Goal: Transaction & Acquisition: Book appointment/travel/reservation

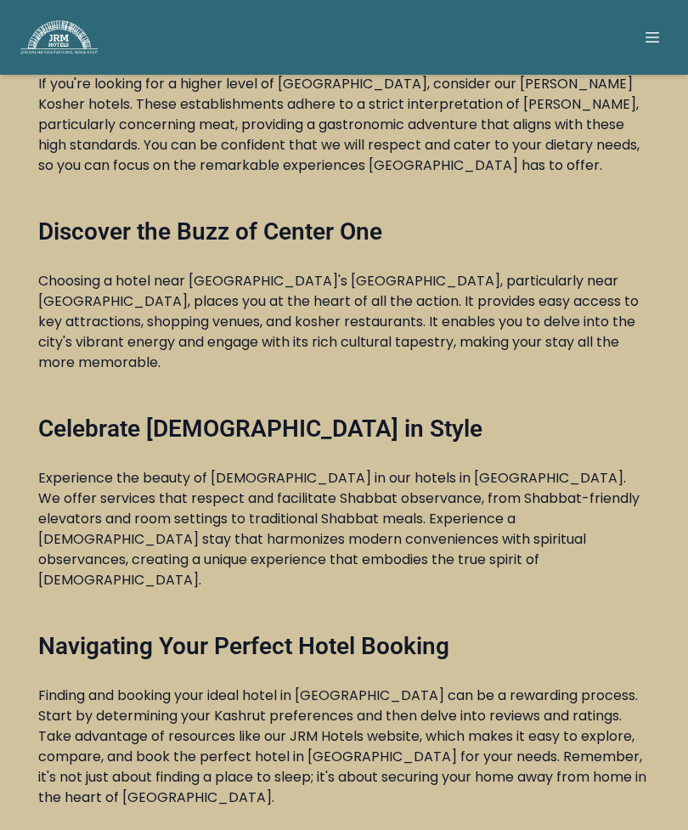
scroll to position [3990, 0]
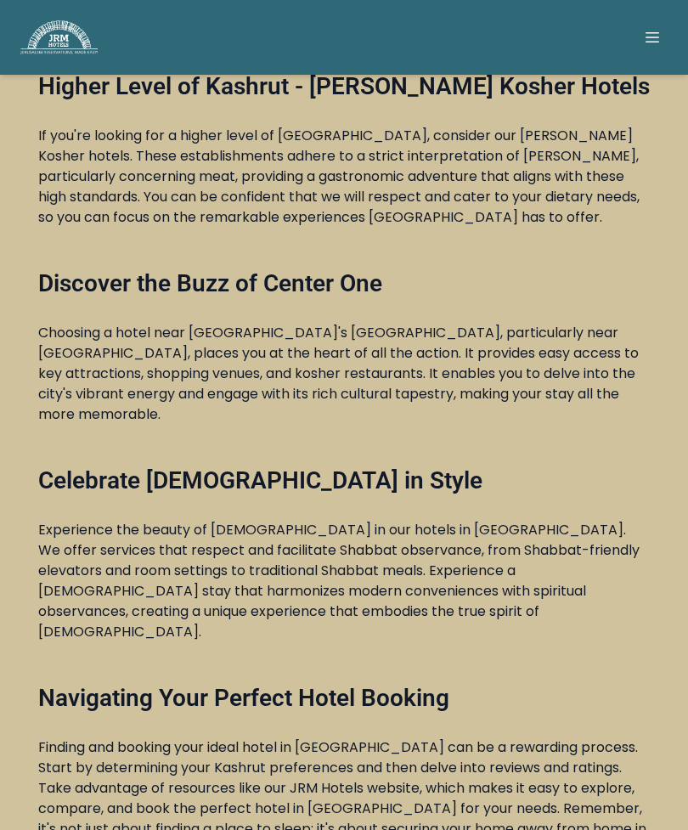
click at [654, 33] on icon at bounding box center [652, 37] width 14 height 10
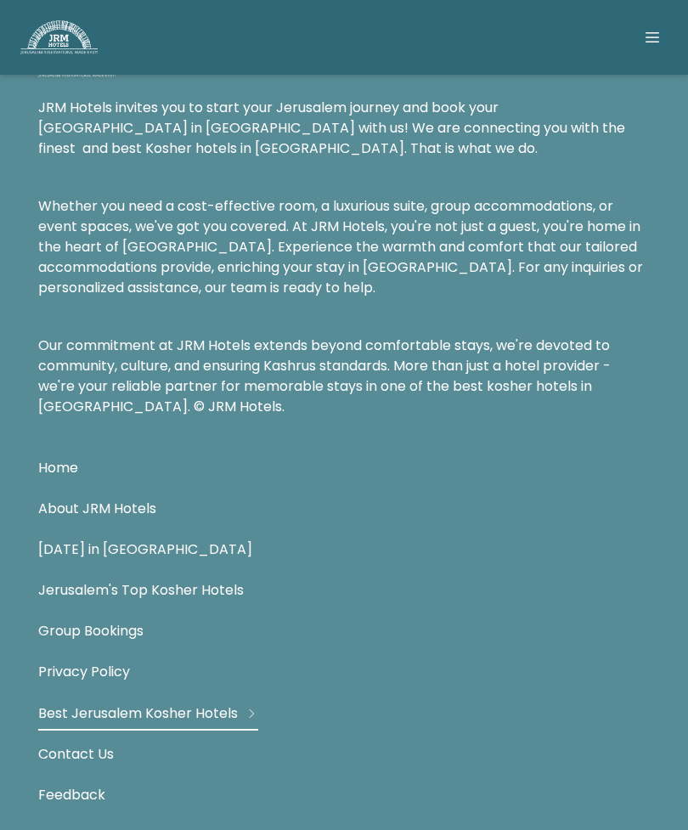
scroll to position [6383, 0]
click at [69, 26] on img at bounding box center [58, 37] width 77 height 34
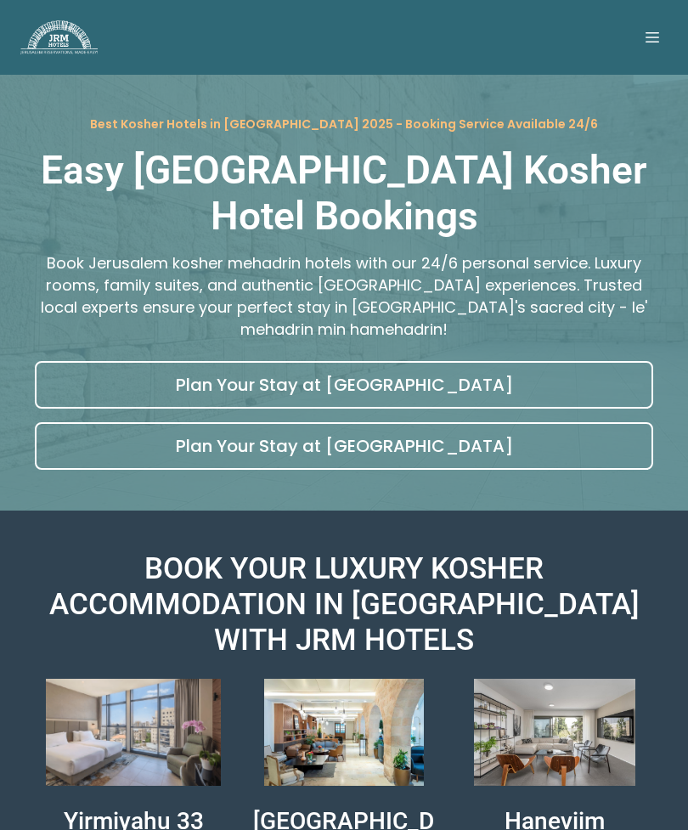
click at [314, 361] on link "Plan Your Stay at Yirmiyahu 33 Hotel" at bounding box center [344, 385] width 618 height 48
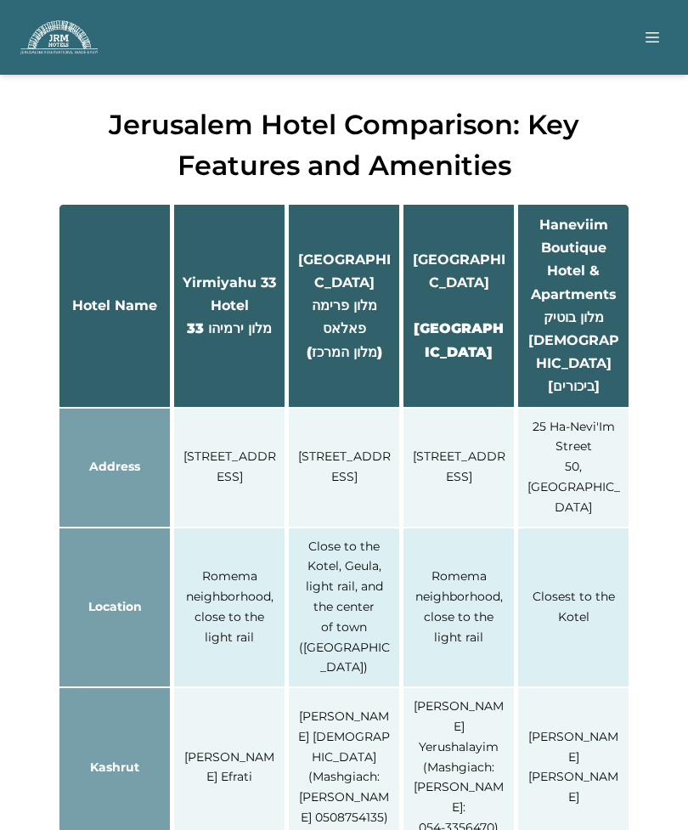
scroll to position [2171, 0]
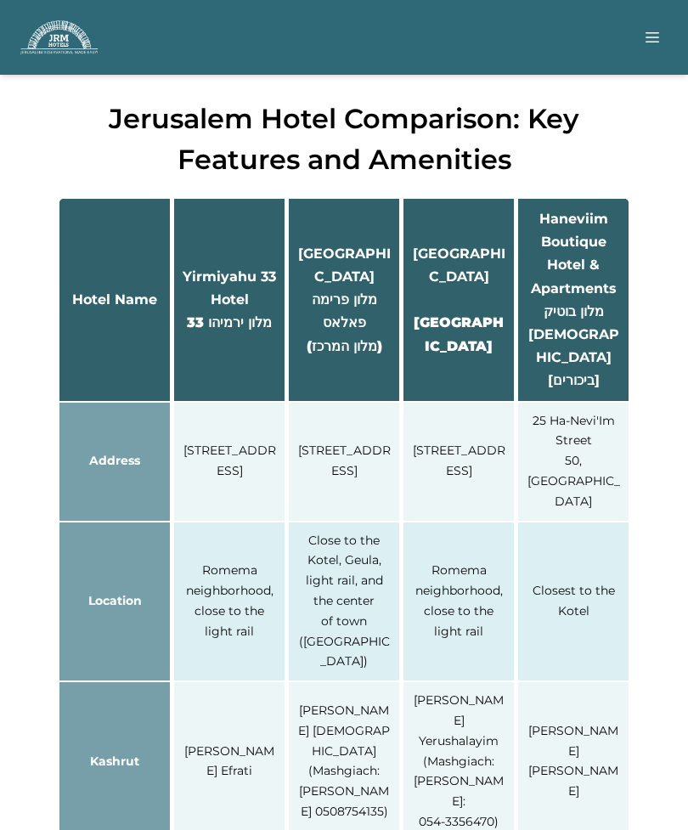
click at [653, 540] on div at bounding box center [344, 524] width 652 height 850
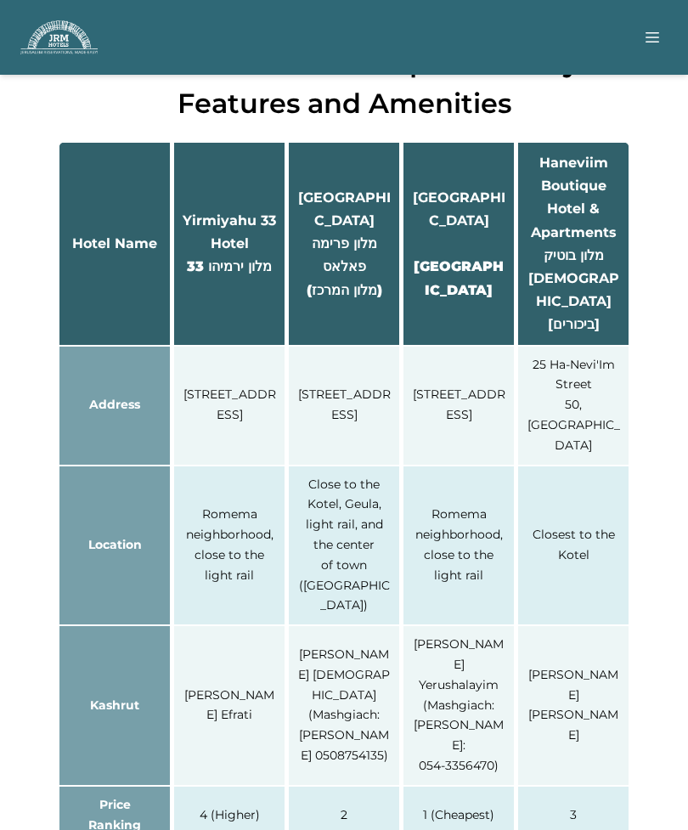
scroll to position [2229, 0]
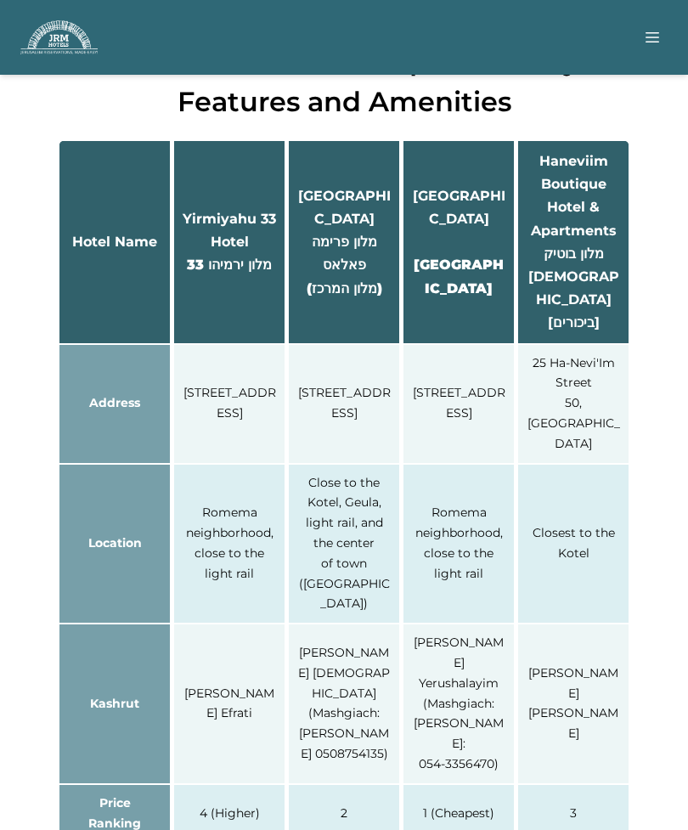
click at [641, 566] on div "Jerusalem Hotel Comparison: Key Features and Amenities Hotel Name Yirmiyahu 33 …" at bounding box center [343, 464] width 611 height 847
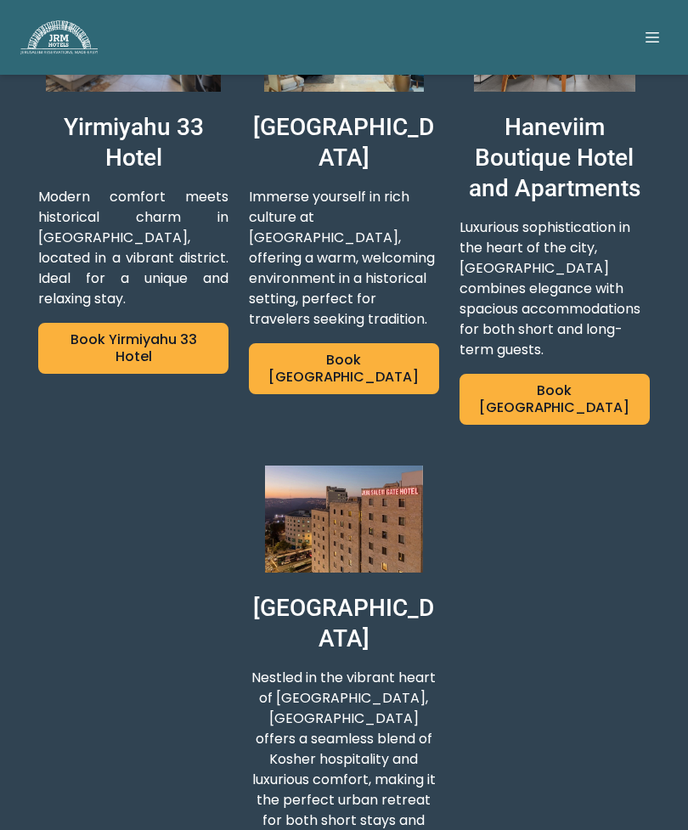
scroll to position [672, 0]
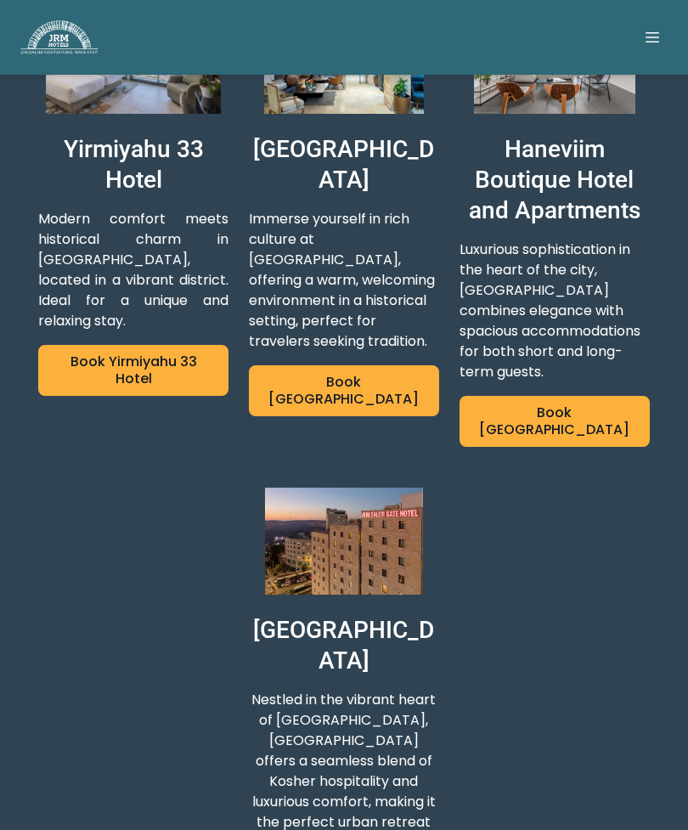
click at [566, 396] on link "Book Haneviim Hotel" at bounding box center [554, 421] width 190 height 51
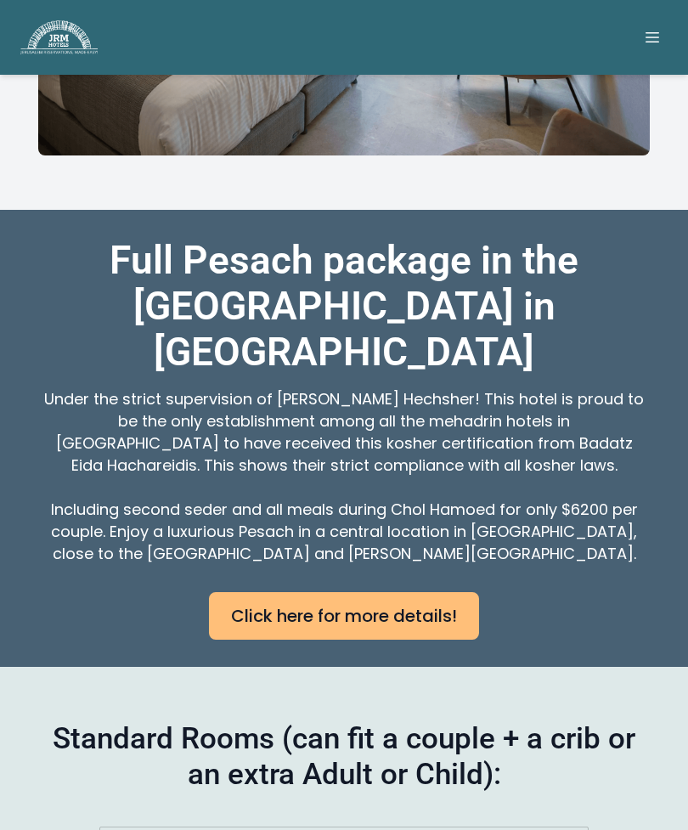
scroll to position [623, 0]
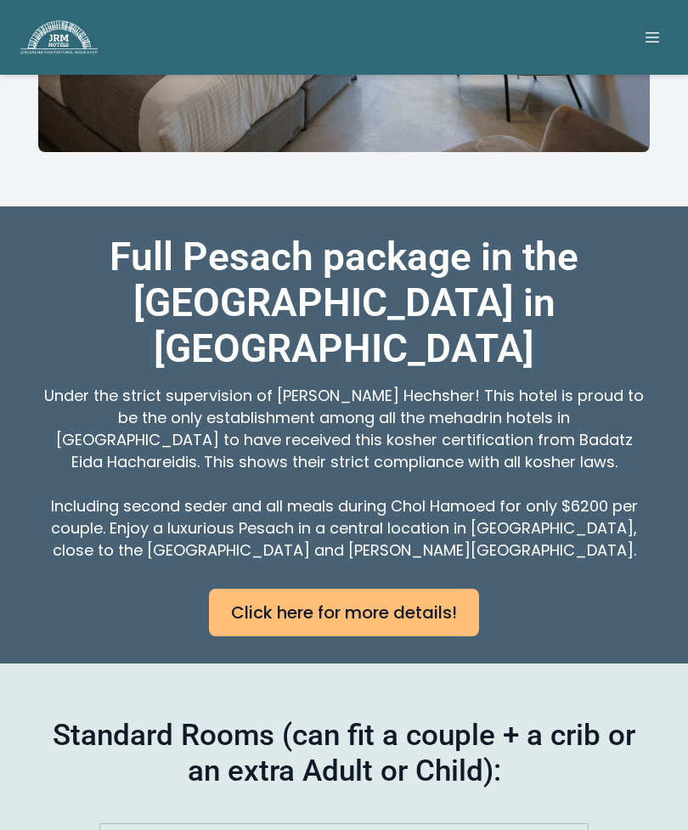
click at [381, 636] on link "Click here for more details!" at bounding box center [344, 612] width 270 height 48
